Goal: Register for event/course

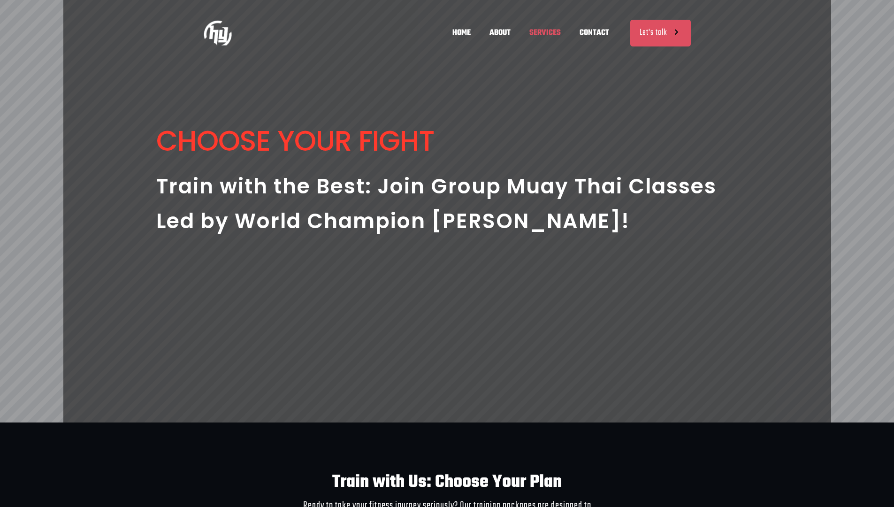
scroll to position [0, 413]
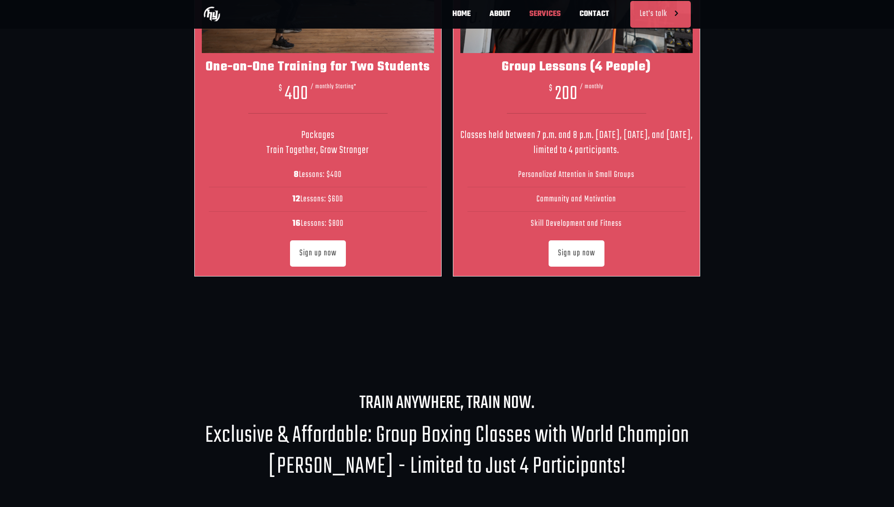
scroll to position [0, 551]
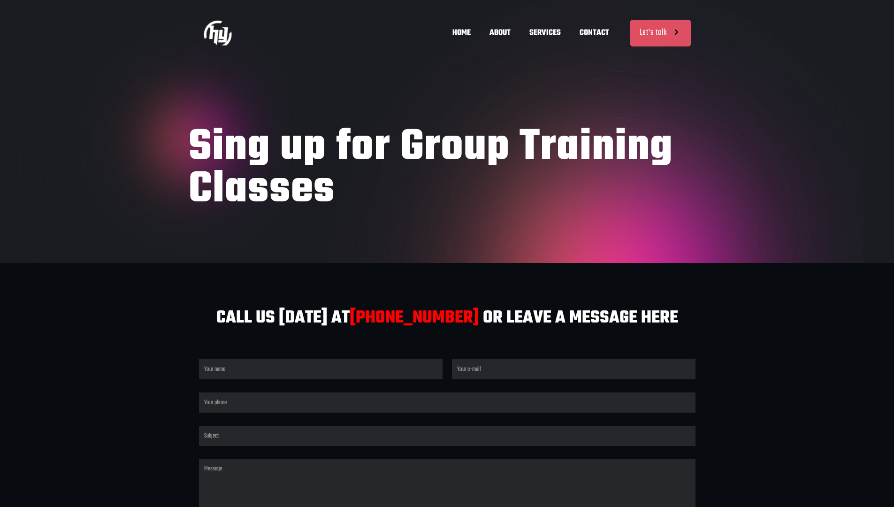
scroll to position [0, 276]
click at [462, 33] on span "HOME" at bounding box center [461, 33] width 37 height 28
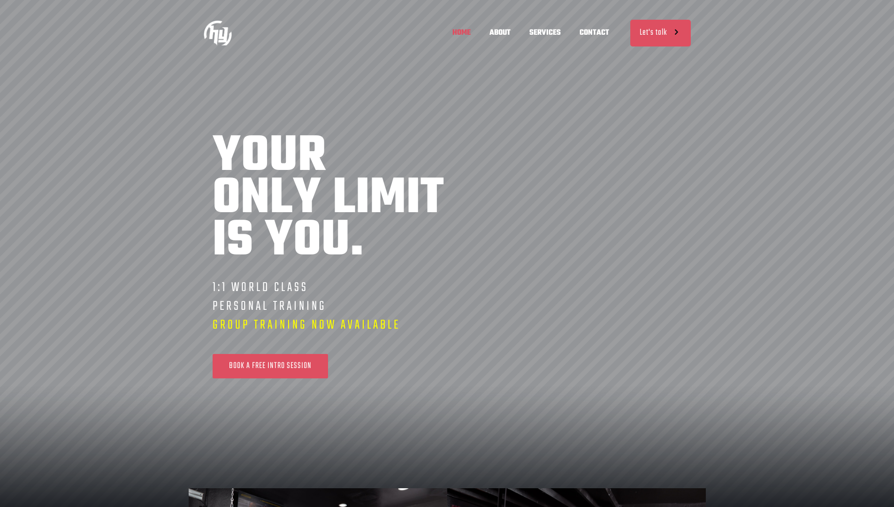
scroll to position [0, 138]
